Goal: Book appointment/travel/reservation

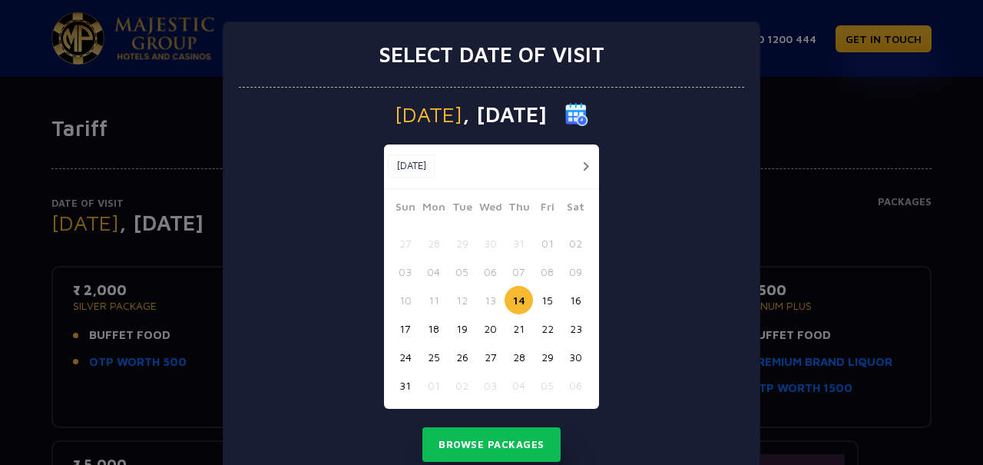
click at [554, 331] on button "22" at bounding box center [547, 328] width 28 height 28
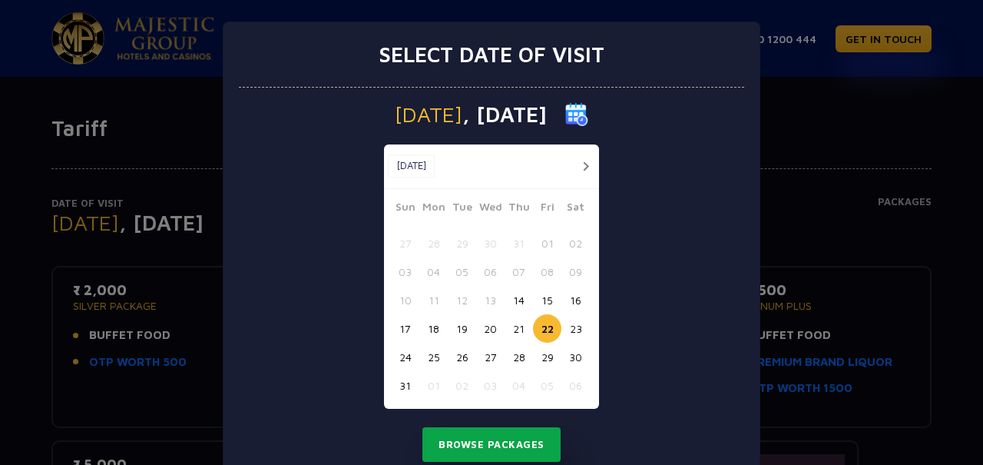
click at [538, 458] on button "Browse Packages" at bounding box center [491, 444] width 138 height 35
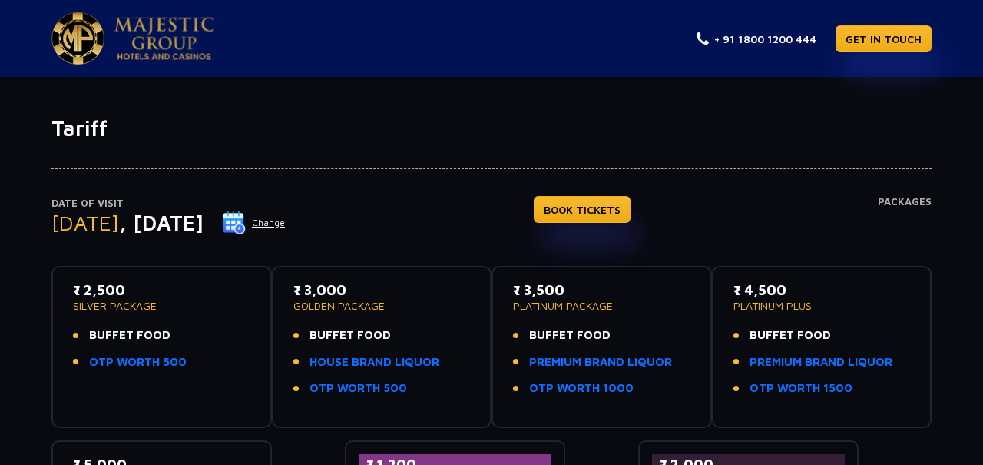
click at [286, 228] on button "Change" at bounding box center [254, 222] width 64 height 25
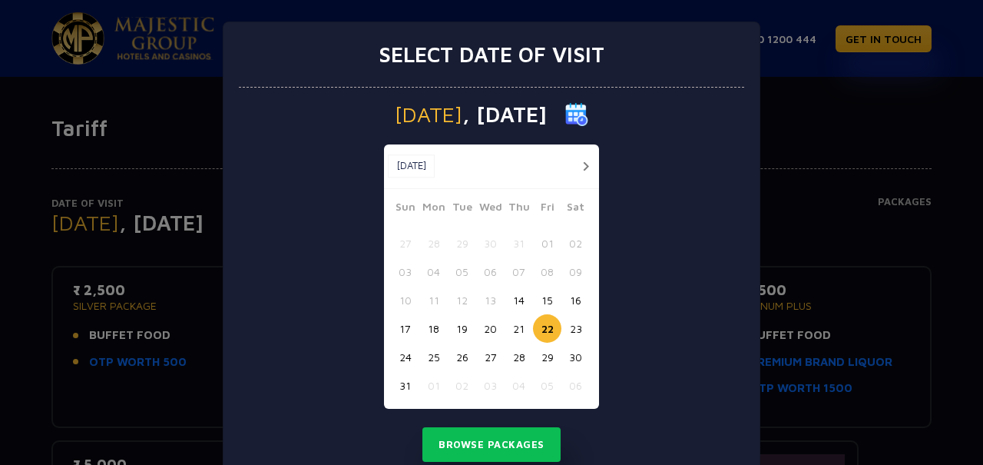
click at [494, 329] on button "20" at bounding box center [490, 328] width 28 height 28
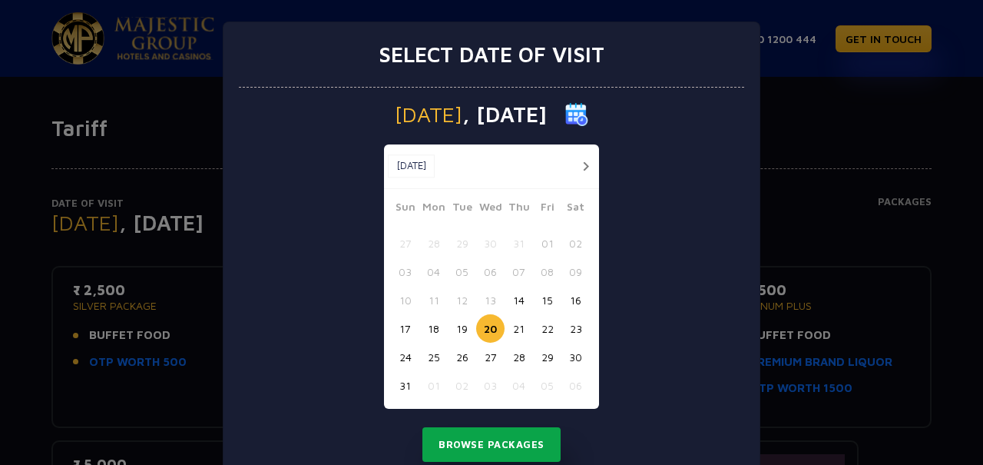
click at [522, 448] on button "Browse Packages" at bounding box center [491, 444] width 138 height 35
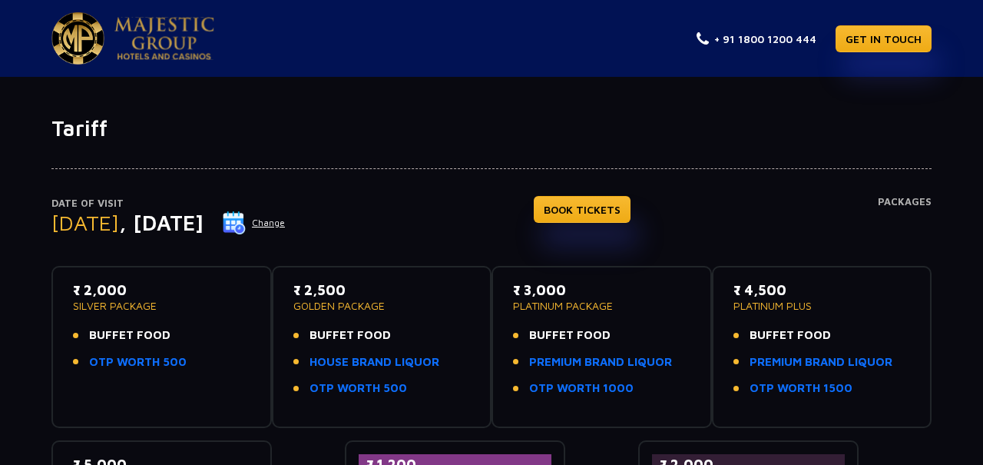
click at [184, 55] on img at bounding box center [164, 38] width 100 height 43
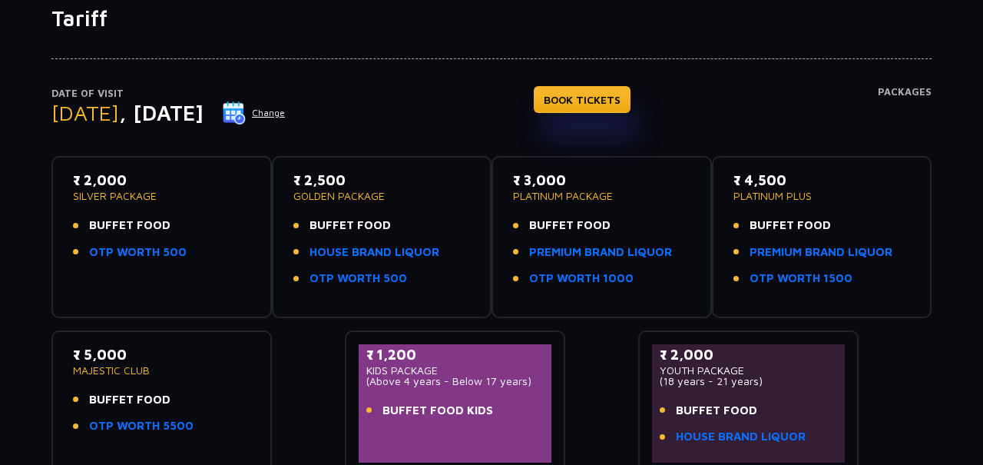
scroll to position [101, 0]
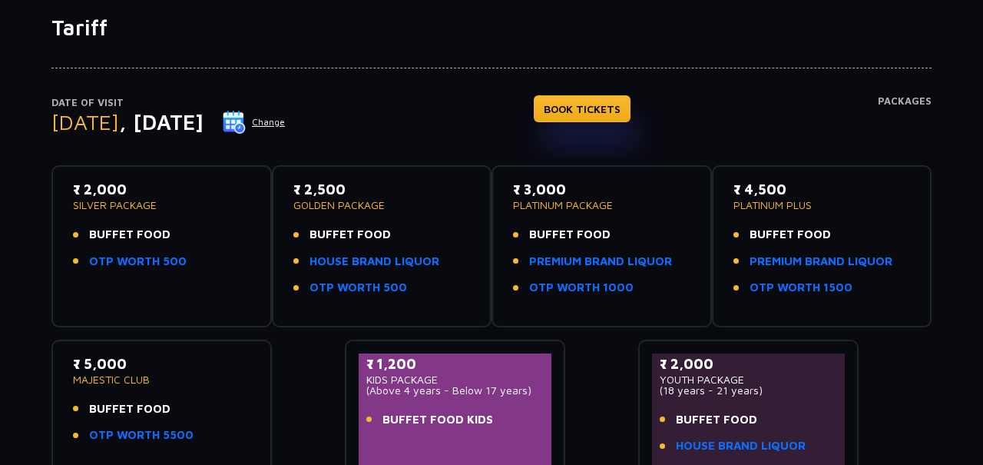
click at [227, 228] on li "BUFFET FOOD" at bounding box center [161, 235] width 177 height 18
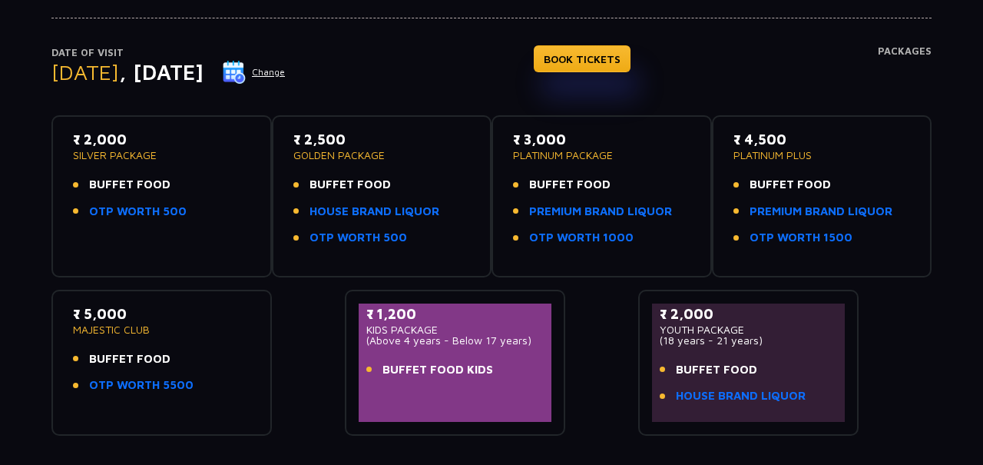
scroll to position [306, 0]
